Goal: Task Accomplishment & Management: Manage account settings

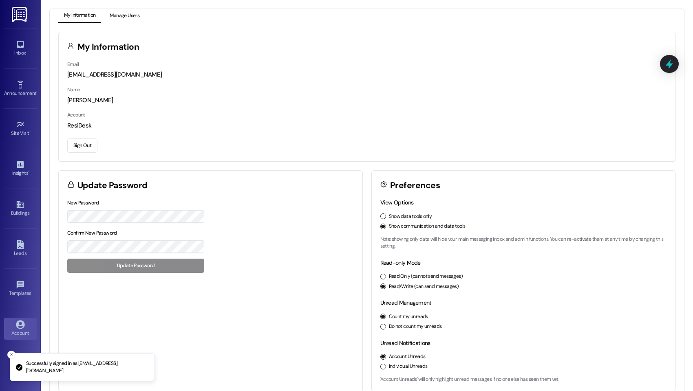
click at [117, 12] on button "Manage Users" at bounding box center [124, 16] width 41 height 14
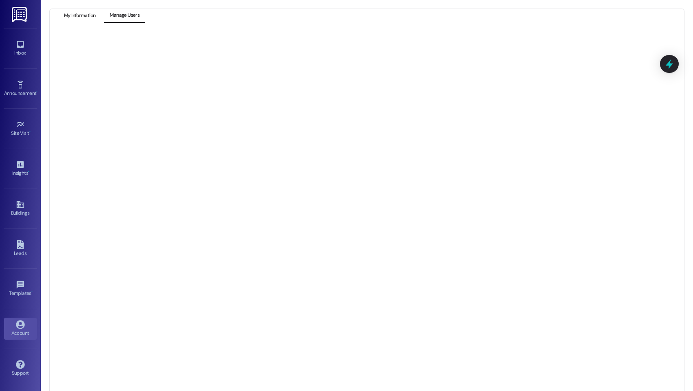
click at [81, 18] on button "My Information" at bounding box center [79, 16] width 43 height 14
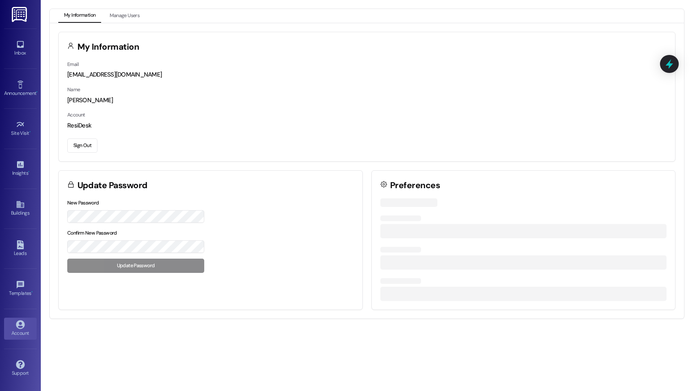
click at [87, 153] on div "Email [EMAIL_ADDRESS][DOMAIN_NAME] Name [PERSON_NAME] Account ResiDesk Sign Out" at bounding box center [367, 110] width 616 height 101
click at [88, 151] on button "Sign Out" at bounding box center [82, 146] width 30 height 14
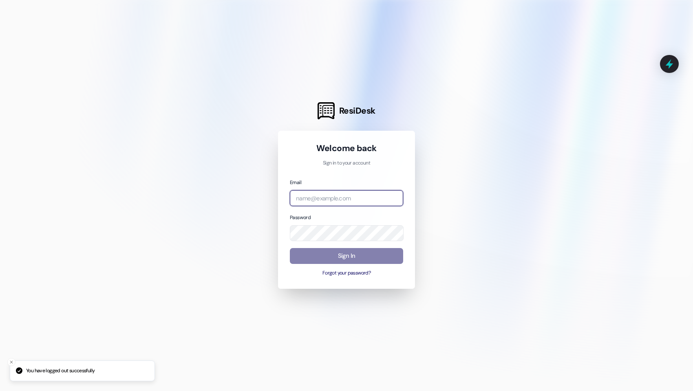
click at [359, 199] on input "email" at bounding box center [346, 198] width 113 height 16
click at [359, 199] on input "add" at bounding box center [346, 198] width 113 height 16
type input "[EMAIL_ADDRESS][DOMAIN_NAME]"
